Goal: Information Seeking & Learning: Learn about a topic

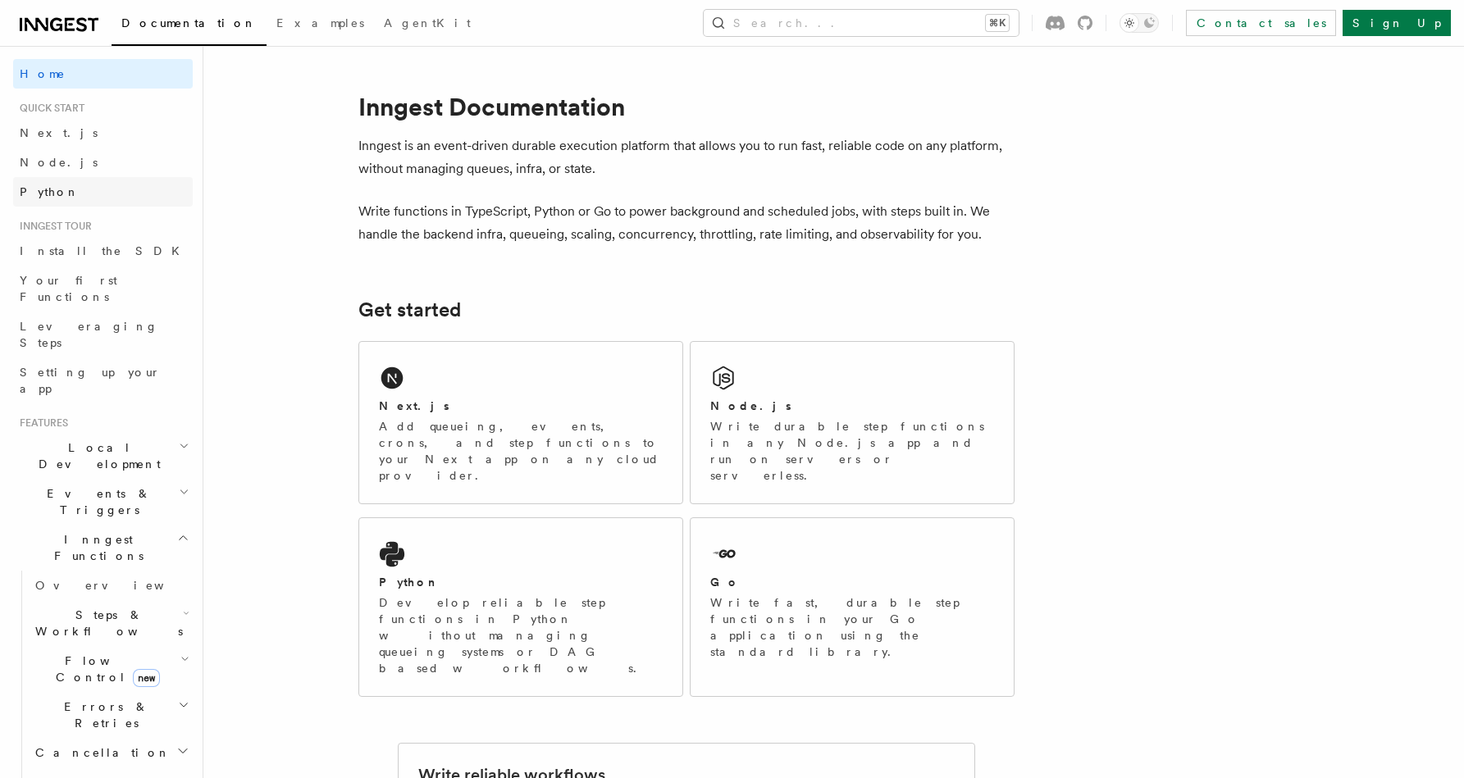
click at [69, 201] on link "Python" at bounding box center [103, 192] width 180 height 30
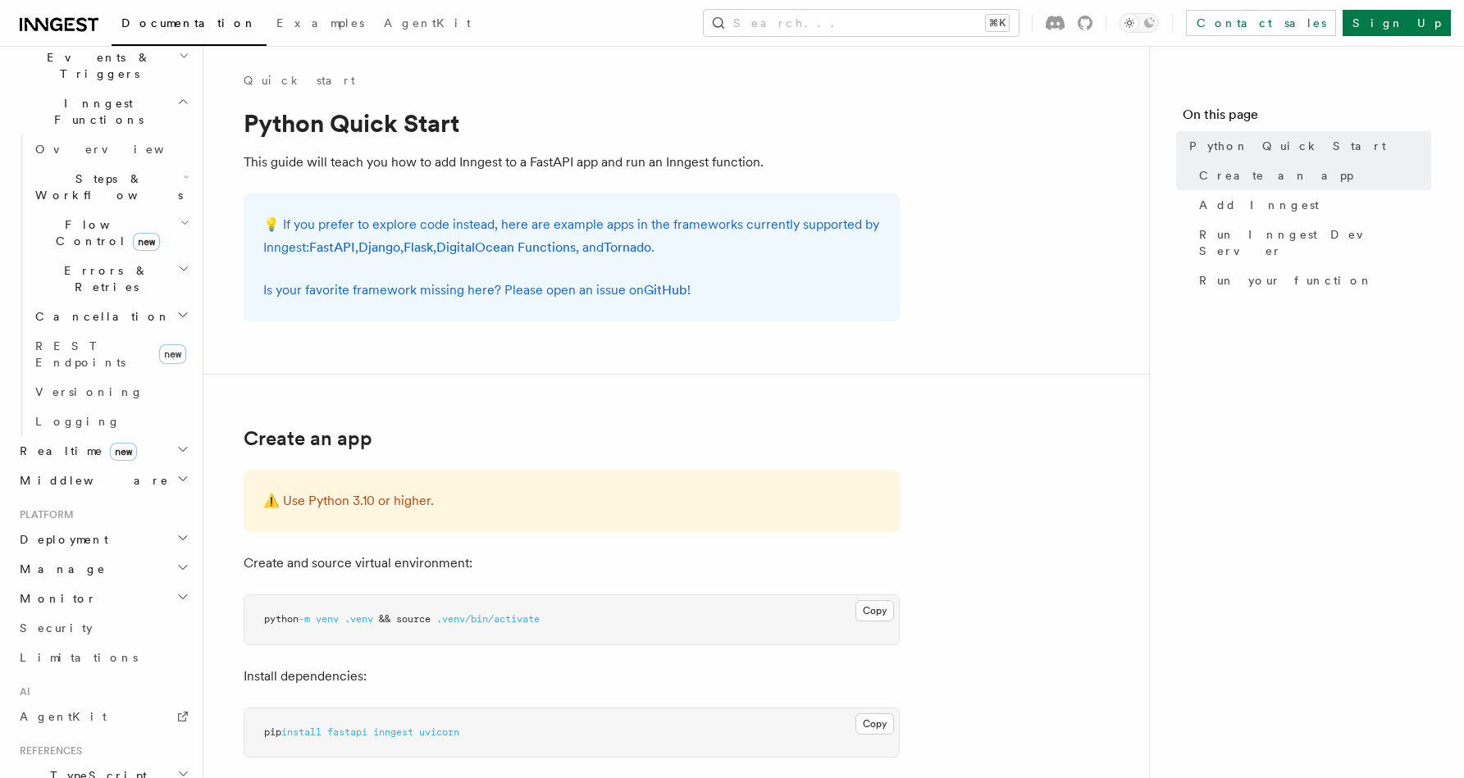
scroll to position [439, 0]
click at [91, 522] on h2 "Deployment" at bounding box center [103, 537] width 180 height 30
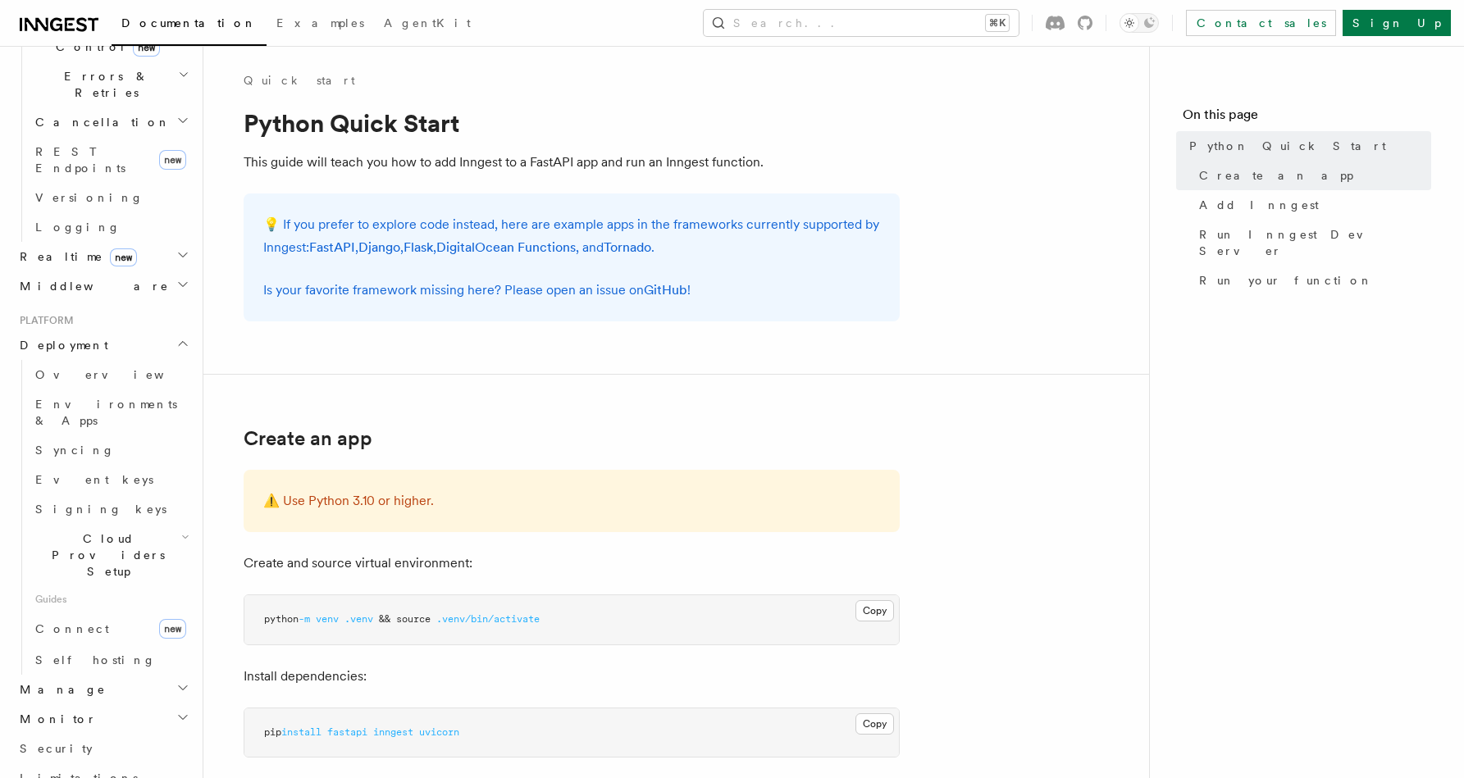
scroll to position [639, 0]
click at [85, 637] on link "Self hosting" at bounding box center [111, 652] width 164 height 30
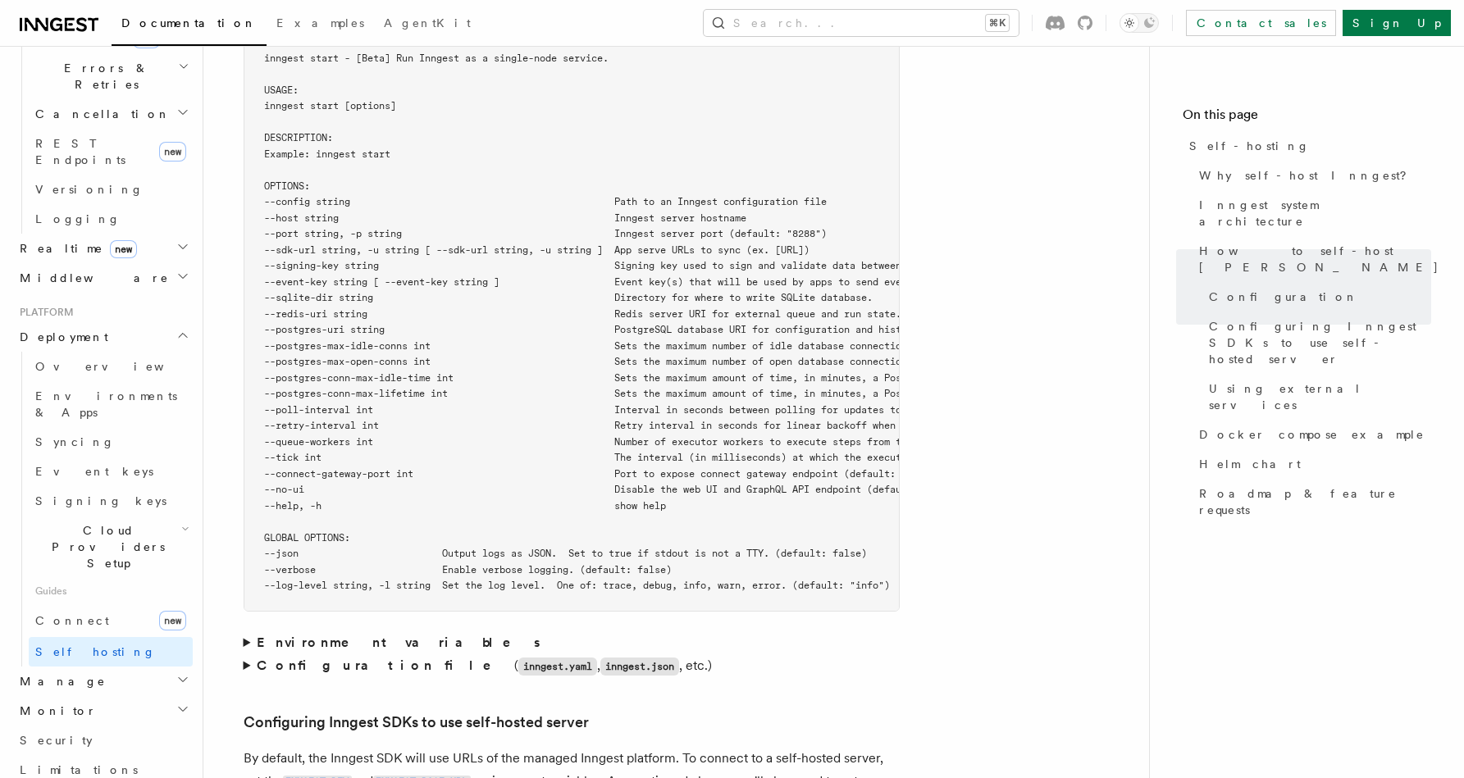
scroll to position [2911, 0]
